Goal: Information Seeking & Learning: Learn about a topic

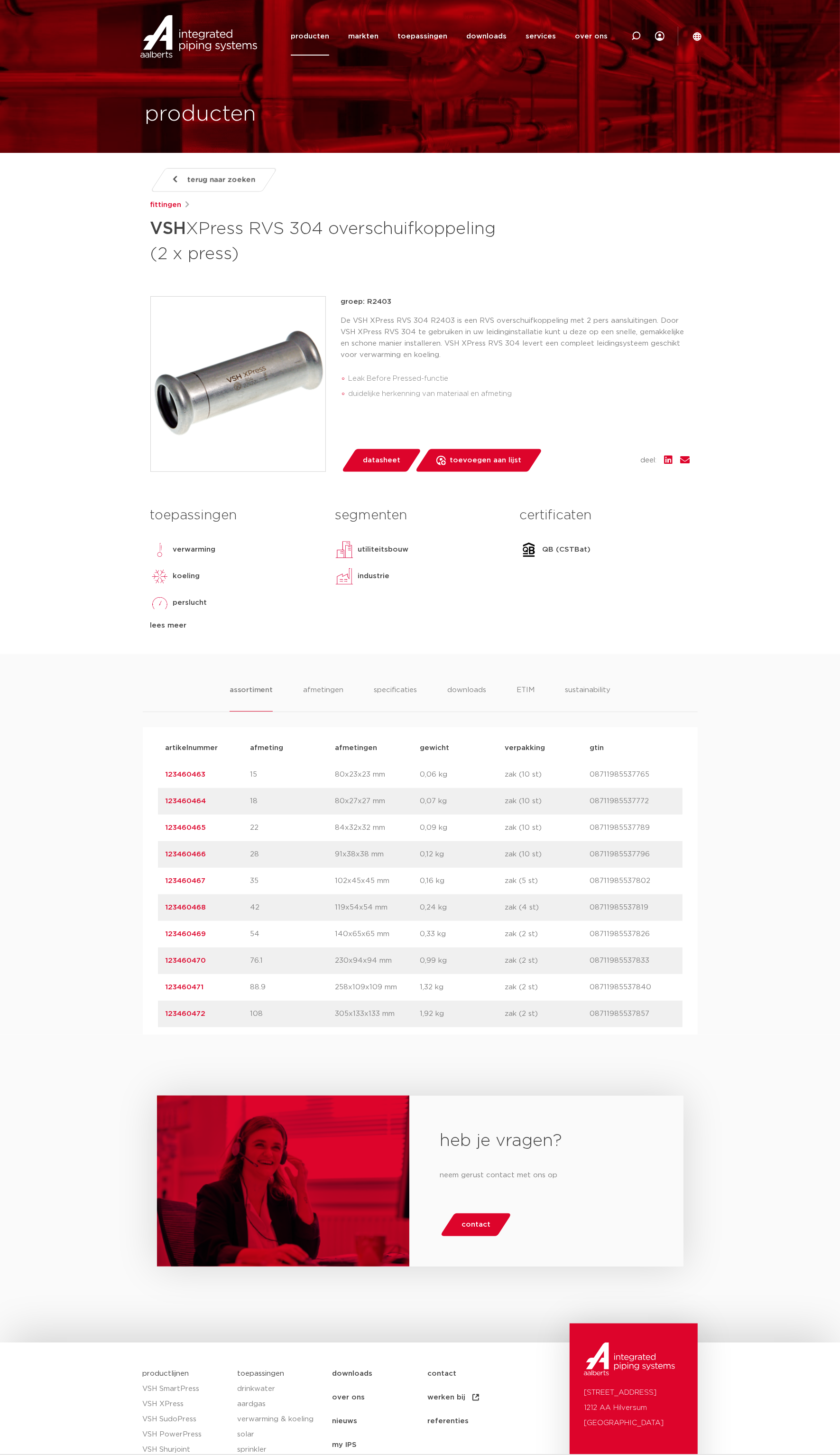
click at [69, 644] on body "Zoeken producten markten toepassingen downloads alle downloads certificaten cad…" at bounding box center [420, 803] width 840 height 1607
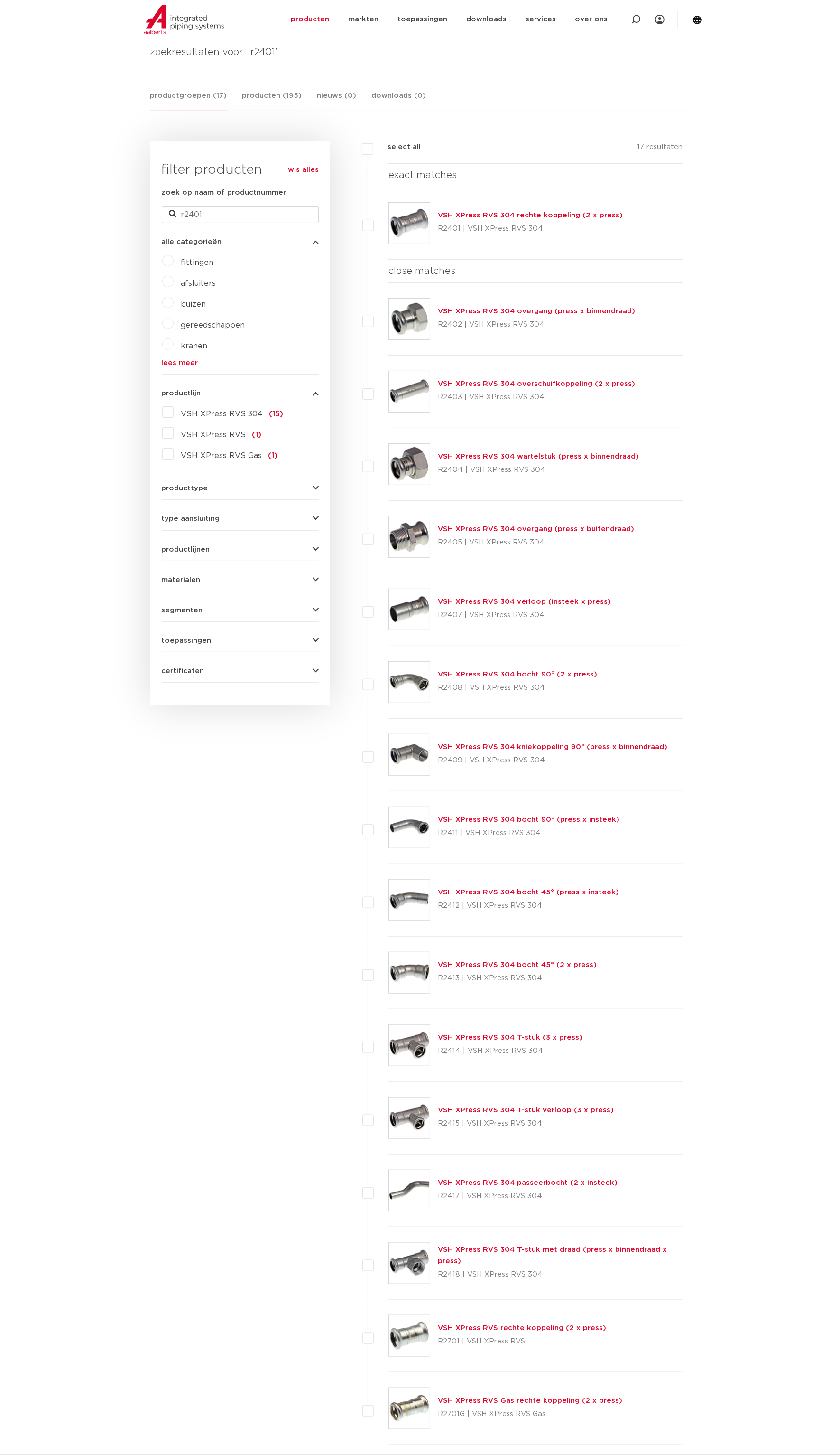
click at [537, 454] on link "VSH XPress RVS 304 wartelstuk (press x binnendraad)" at bounding box center [538, 456] width 201 height 7
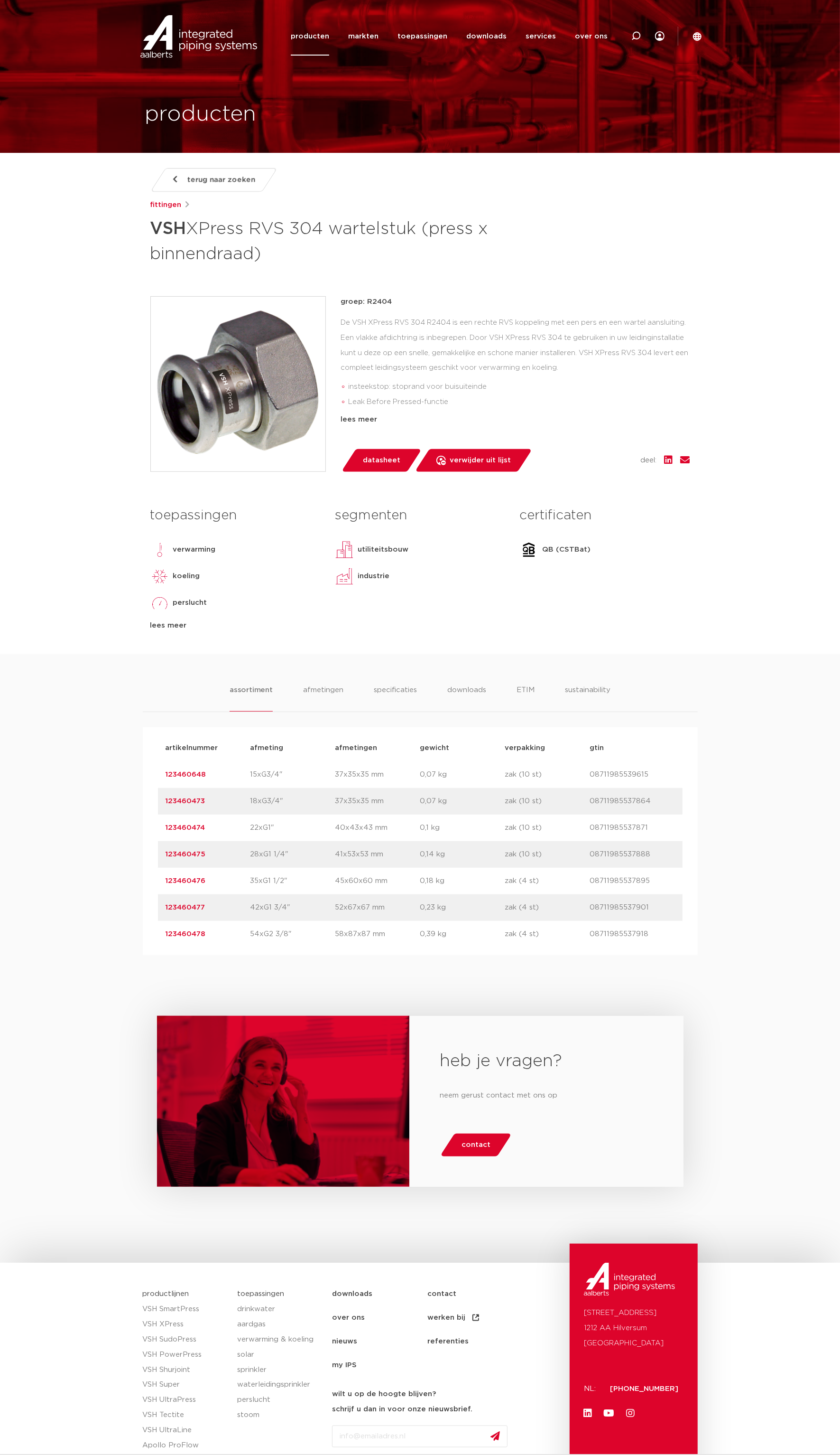
click at [784, 215] on body "Zoeken producten markten toepassingen downloads alle downloads certificaten cad…" at bounding box center [420, 763] width 840 height 1527
click at [698, 33] on icon at bounding box center [697, 36] width 9 height 9
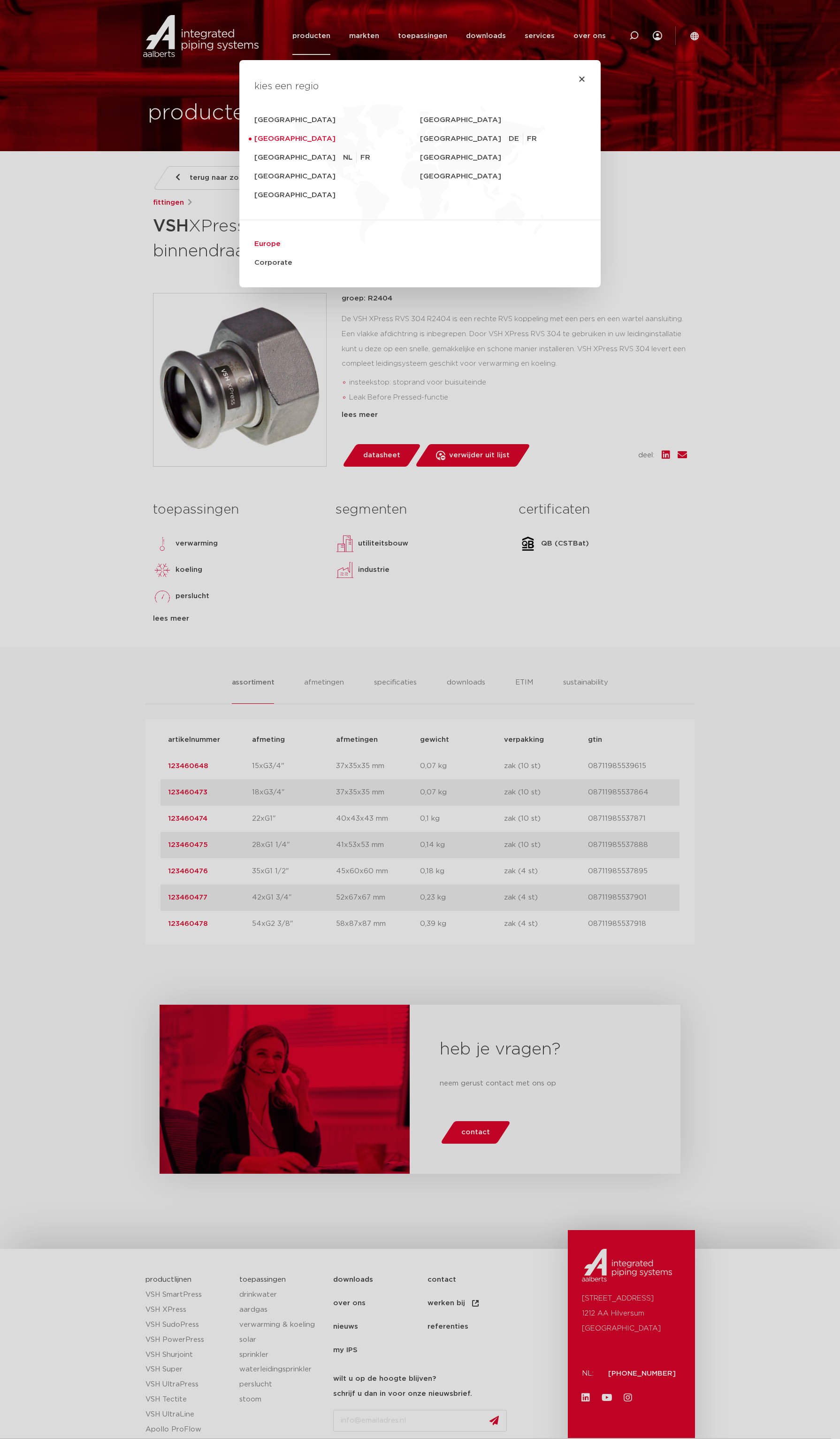
click at [262, 244] on link "Europe" at bounding box center [420, 244] width 332 height 19
